Goal: Transaction & Acquisition: Obtain resource

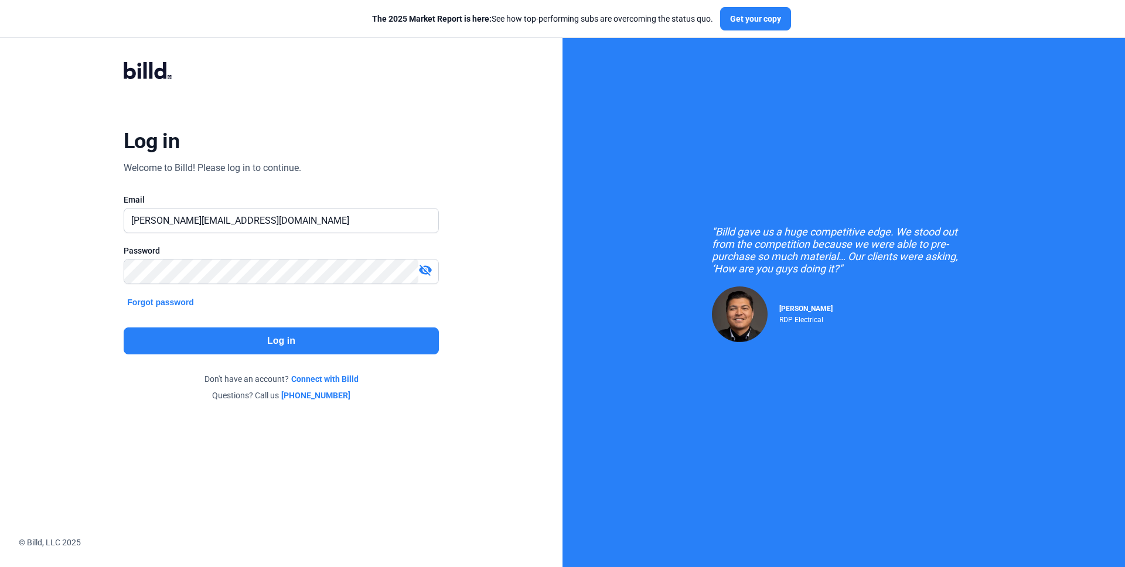
click at [1084, 156] on div ""Billd gave us a huge competitive edge. We stood out from the competition becau…" at bounding box center [843, 283] width 562 height 567
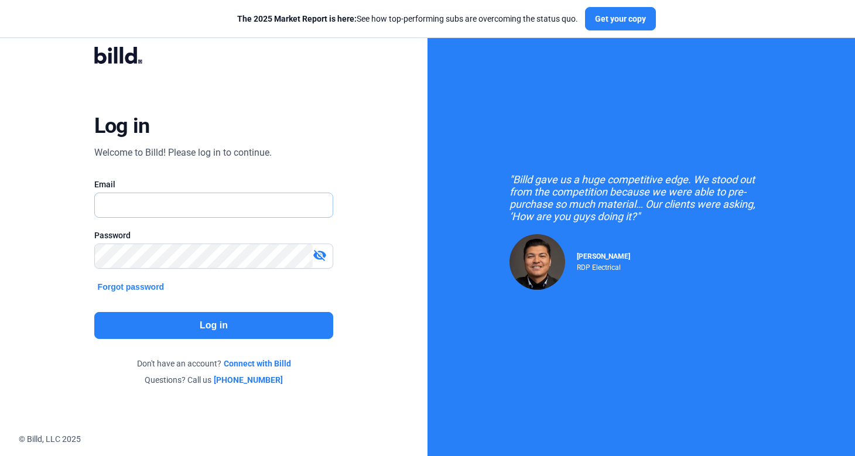
type input "[PERSON_NAME][EMAIL_ADDRESS][DOMAIN_NAME]"
click at [628, 9] on button "Get your copy" at bounding box center [620, 18] width 71 height 23
click at [621, 33] on div "The 2025 Market Report is here: See how top-performing subs are overcoming the …" at bounding box center [446, 19] width 893 height 38
click at [623, 19] on button "Get your copy" at bounding box center [620, 18] width 71 height 23
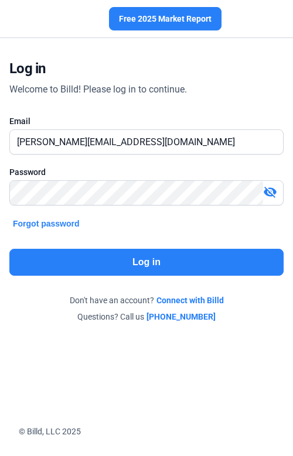
click at [157, 17] on button "Free 2025 Market Report" at bounding box center [165, 18] width 112 height 23
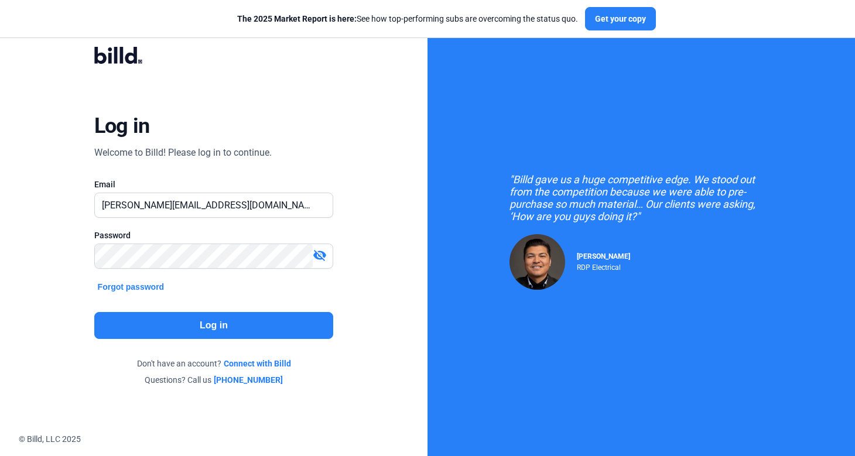
click at [365, 91] on div "Log in Welcome to Billd! Please log in to continue. Email russell@billd.com Pas…" at bounding box center [214, 216] width 308 height 373
click at [285, 362] on link "Connect with Billd" at bounding box center [257, 364] width 67 height 12
type input "[PERSON_NAME][EMAIL_ADDRESS][DOMAIN_NAME]"
click at [137, 285] on button "Forgot password" at bounding box center [131, 287] width 74 height 13
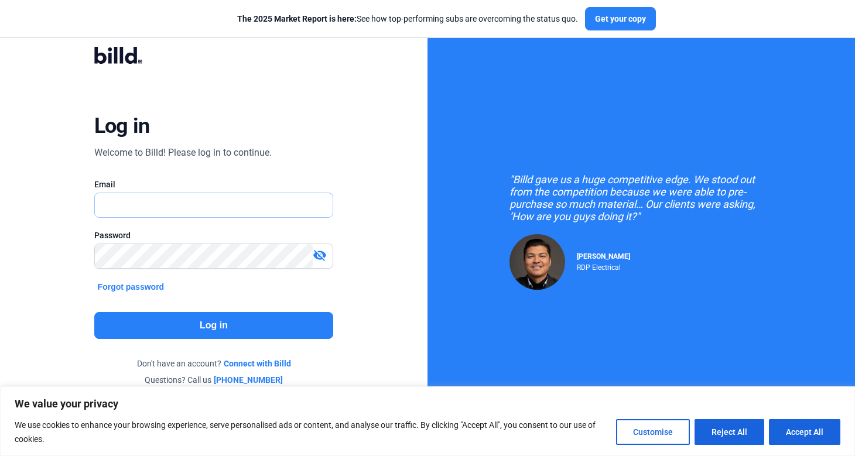
type input "[PERSON_NAME][EMAIL_ADDRESS][DOMAIN_NAME]"
click at [241, 362] on link "Connect with Billd" at bounding box center [257, 364] width 67 height 12
type input "[PERSON_NAME][EMAIL_ADDRESS][DOMAIN_NAME]"
click at [267, 358] on link "Connect with Billd" at bounding box center [257, 364] width 67 height 12
